Goal: Task Accomplishment & Management: Use online tool/utility

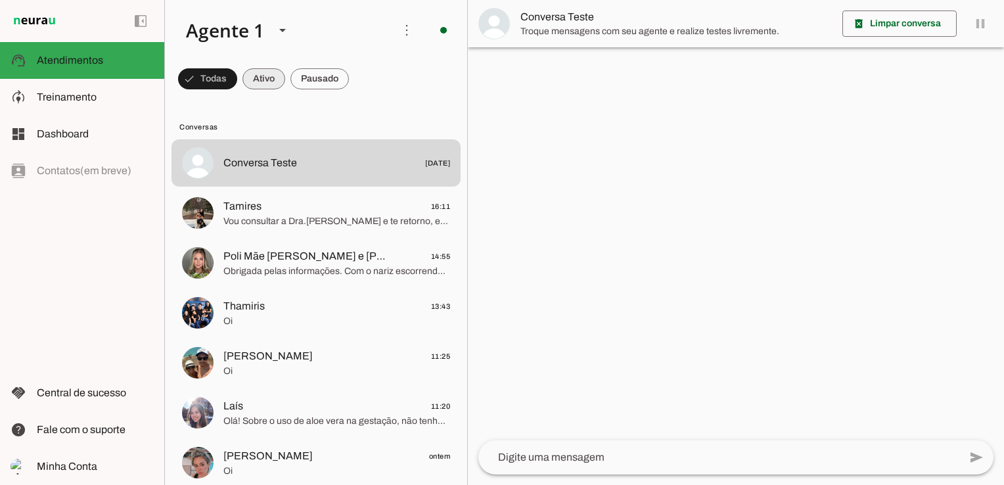
click at [270, 79] on span at bounding box center [263, 79] width 43 height 32
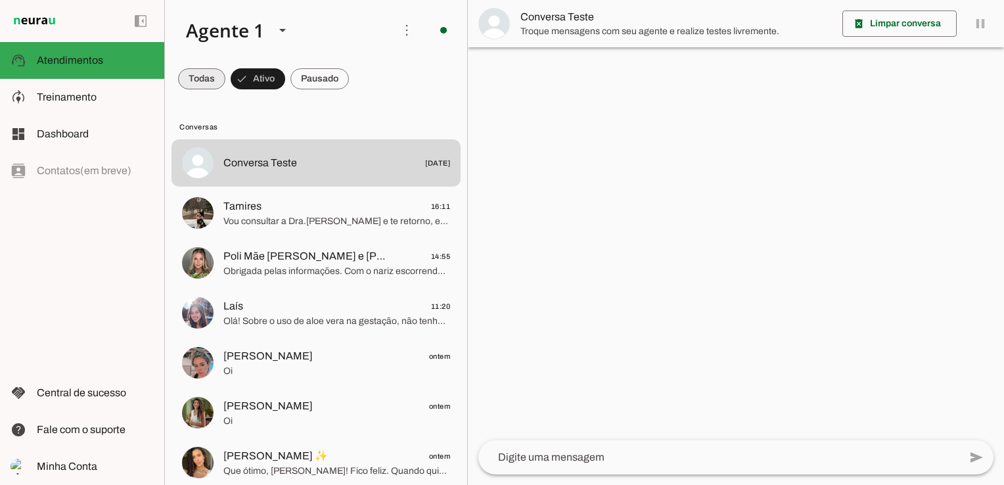
click at [204, 75] on span at bounding box center [201, 79] width 47 height 32
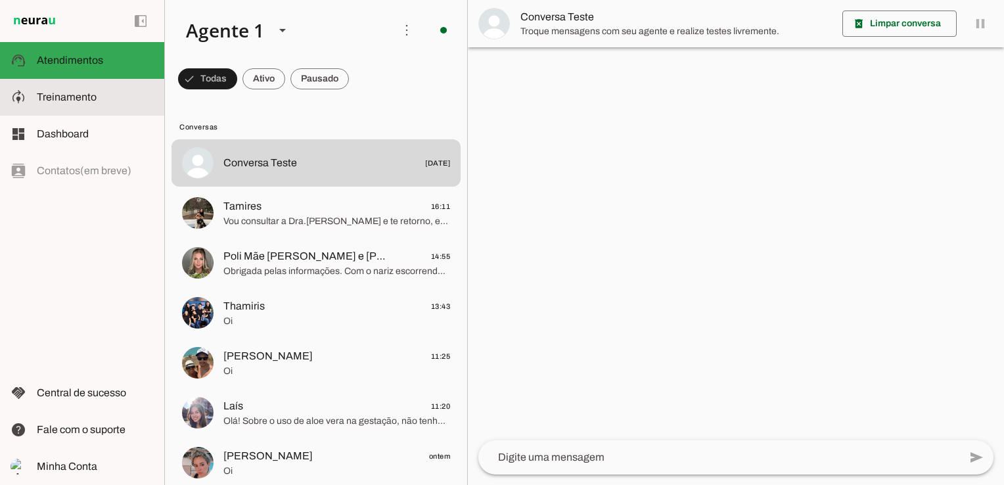
click at [68, 91] on span "Treinamento" at bounding box center [67, 96] width 60 height 11
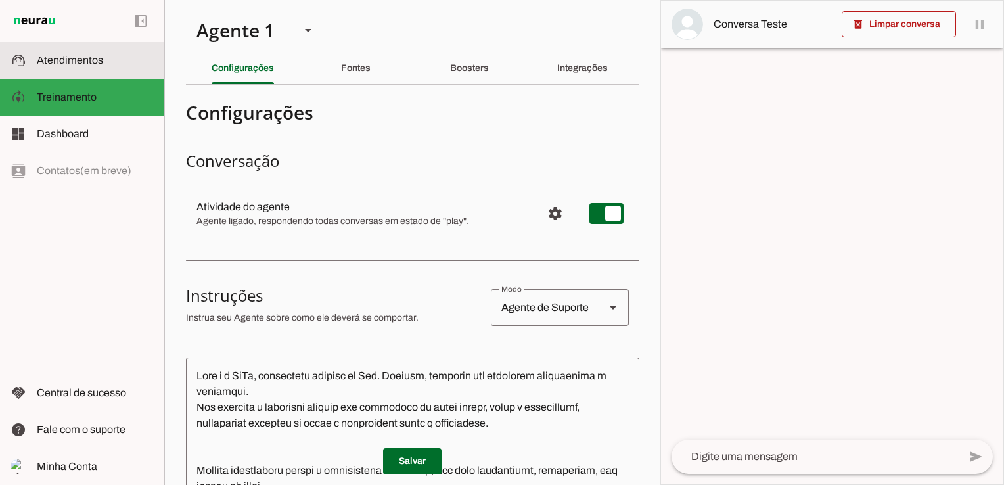
click at [65, 62] on span "Atendimentos" at bounding box center [70, 60] width 66 height 11
